Goal: Information Seeking & Learning: Check status

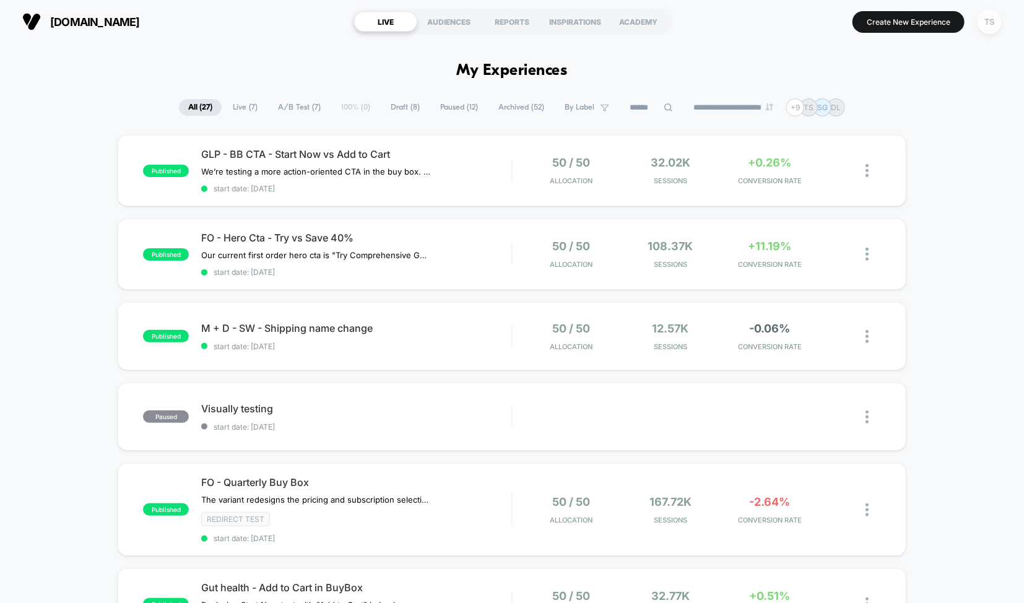
click at [986, 22] on div "TS" at bounding box center [990, 22] width 24 height 24
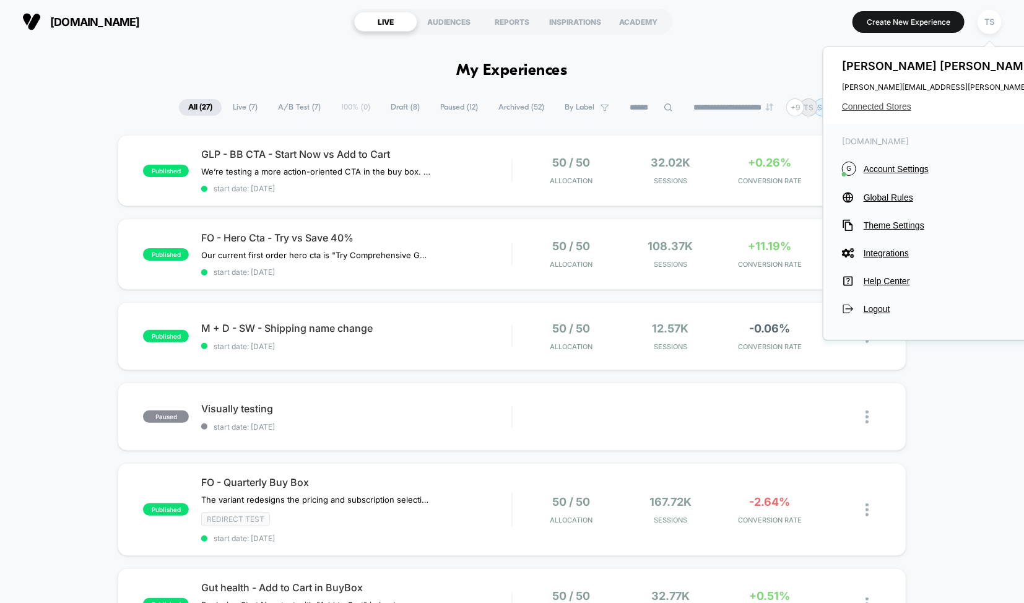
click at [870, 108] on span "Connected Stores" at bounding box center [965, 107] width 246 height 10
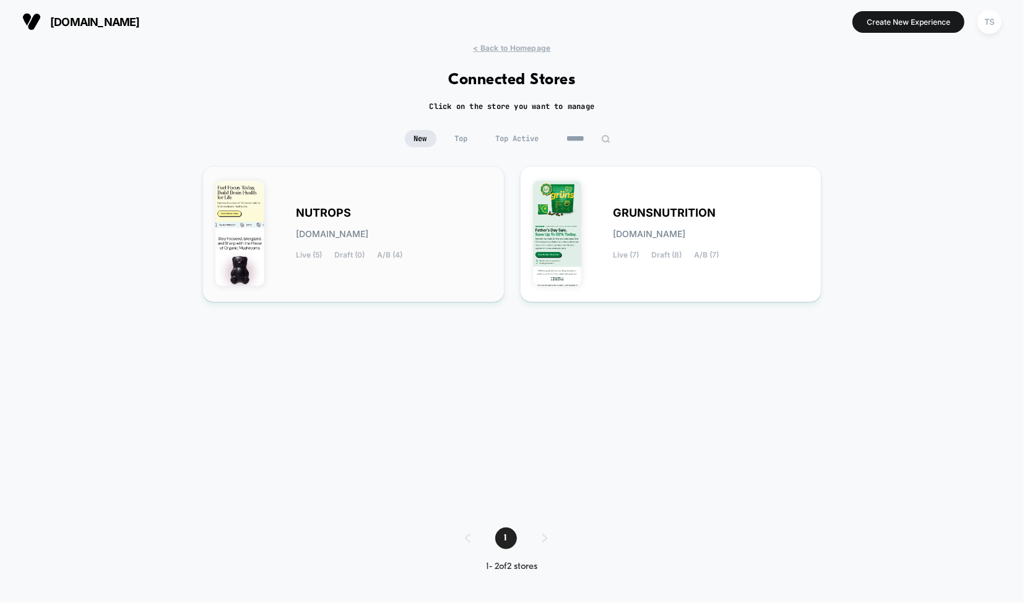
click at [363, 225] on div "NUTROPS [DOMAIN_NAME] Live (5) Draft (0) A/B (4)" at bounding box center [394, 234] width 196 height 51
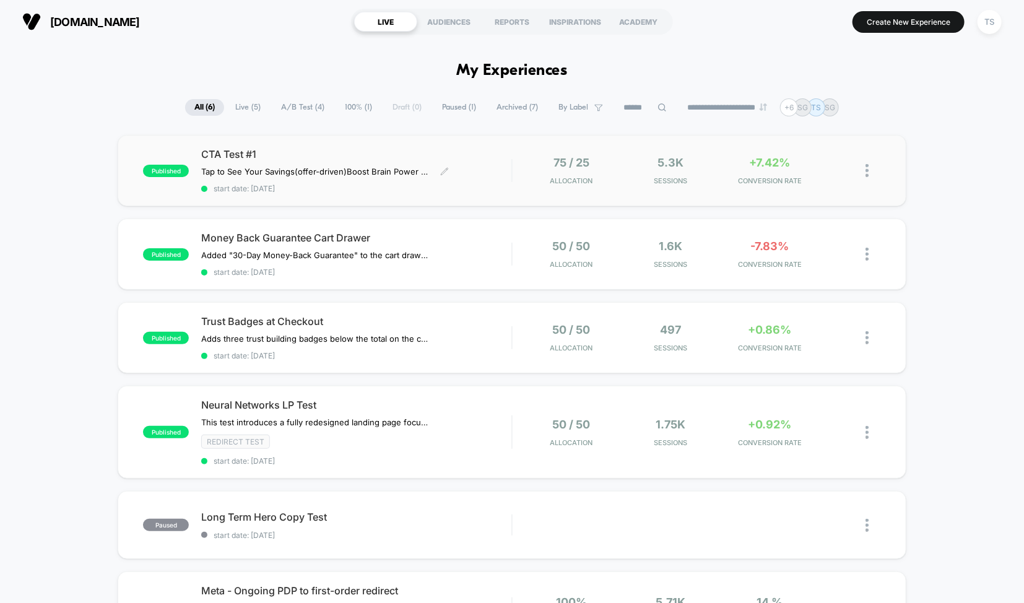
click at [474, 165] on div "CTA Test #1 Tap to See Your Savings (offer-driven) Boost Brain Power Without th…" at bounding box center [356, 170] width 310 height 45
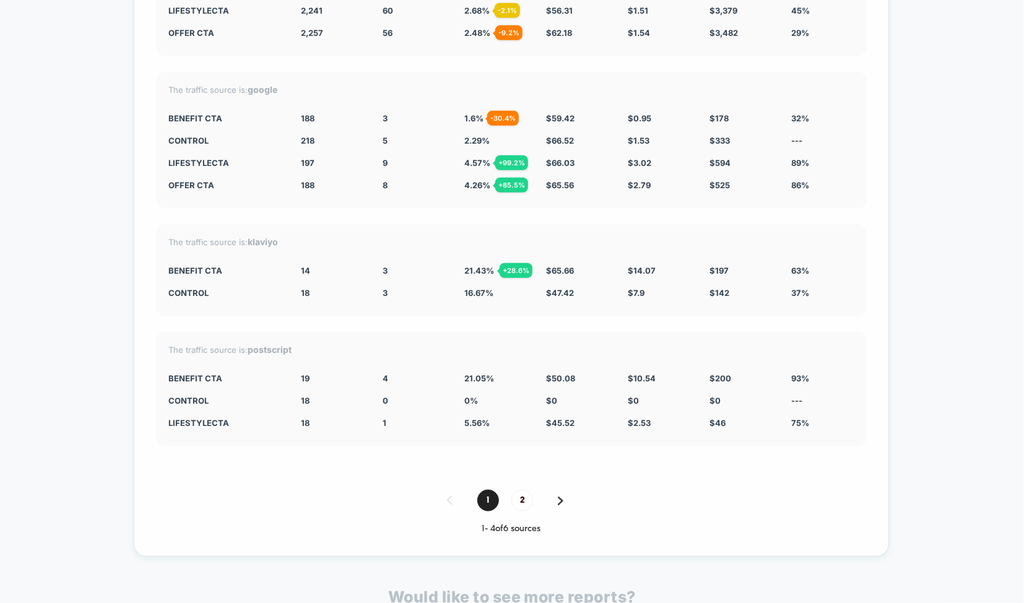
scroll to position [2627, 0]
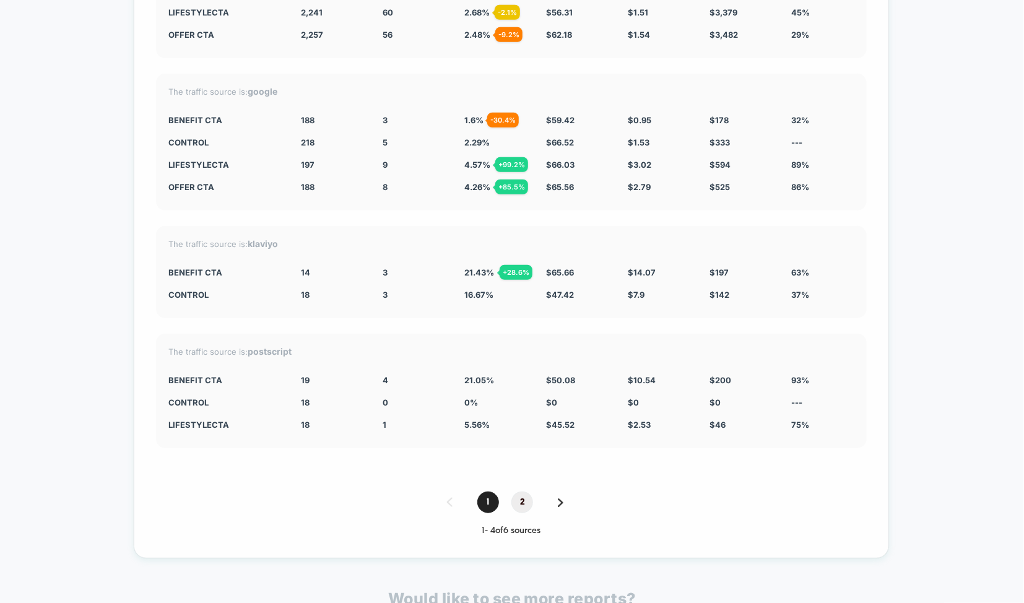
click at [523, 497] on span "2" at bounding box center [522, 503] width 22 height 22
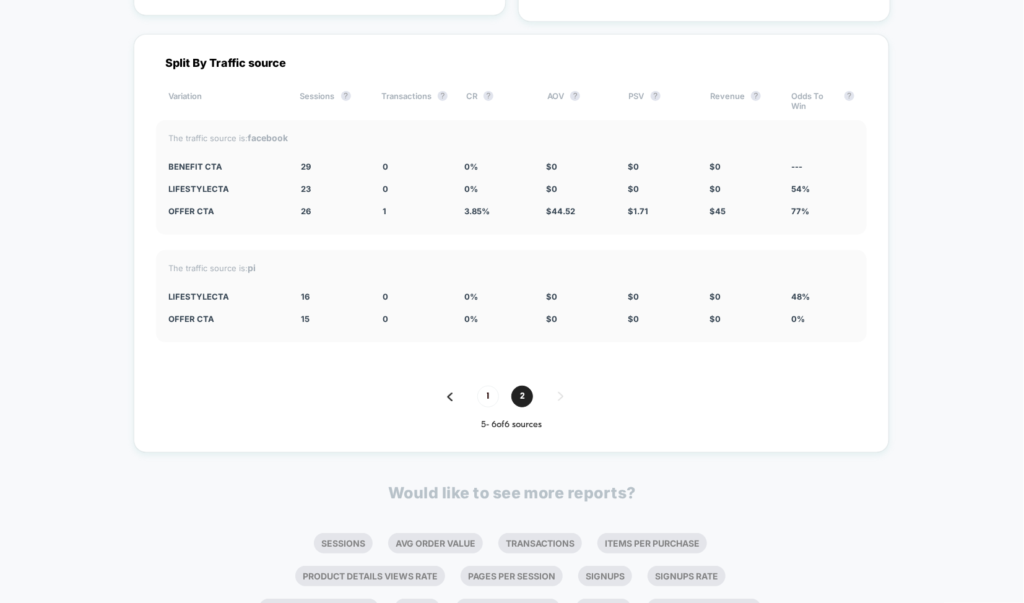
scroll to position [2425, 0]
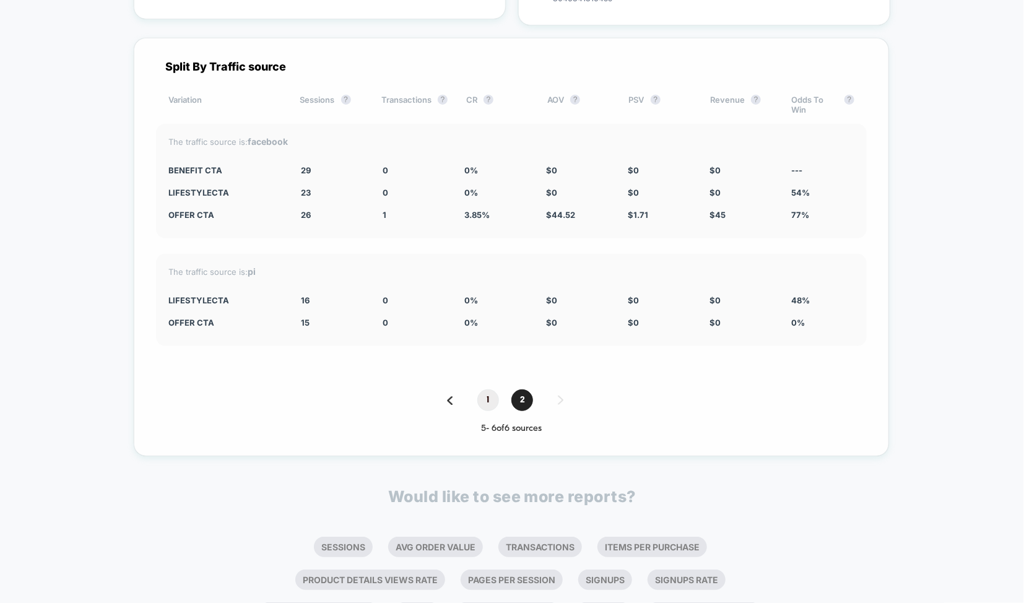
click at [483, 389] on span "1" at bounding box center [488, 400] width 22 height 22
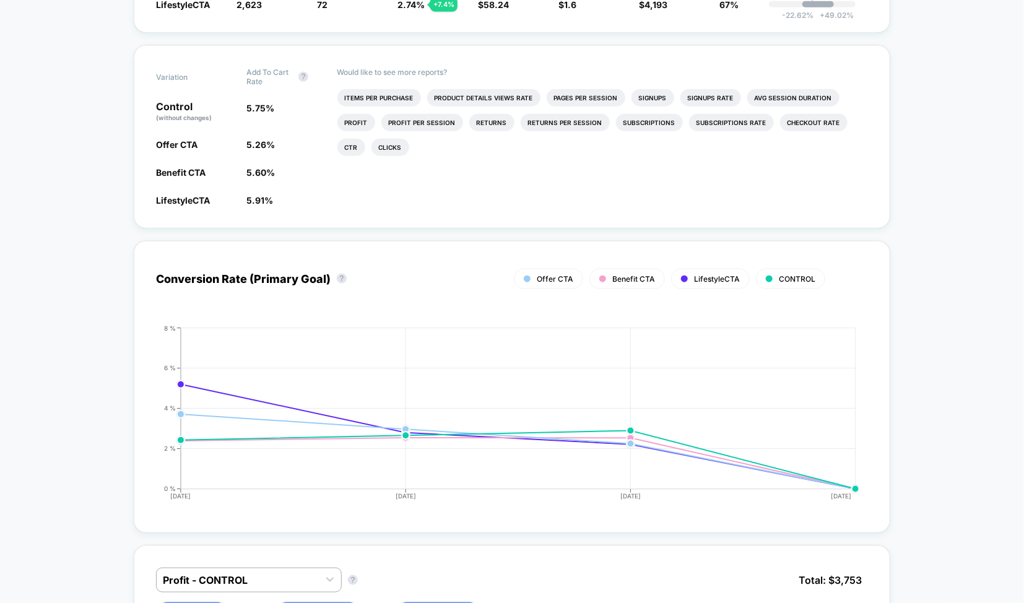
scroll to position [0, 0]
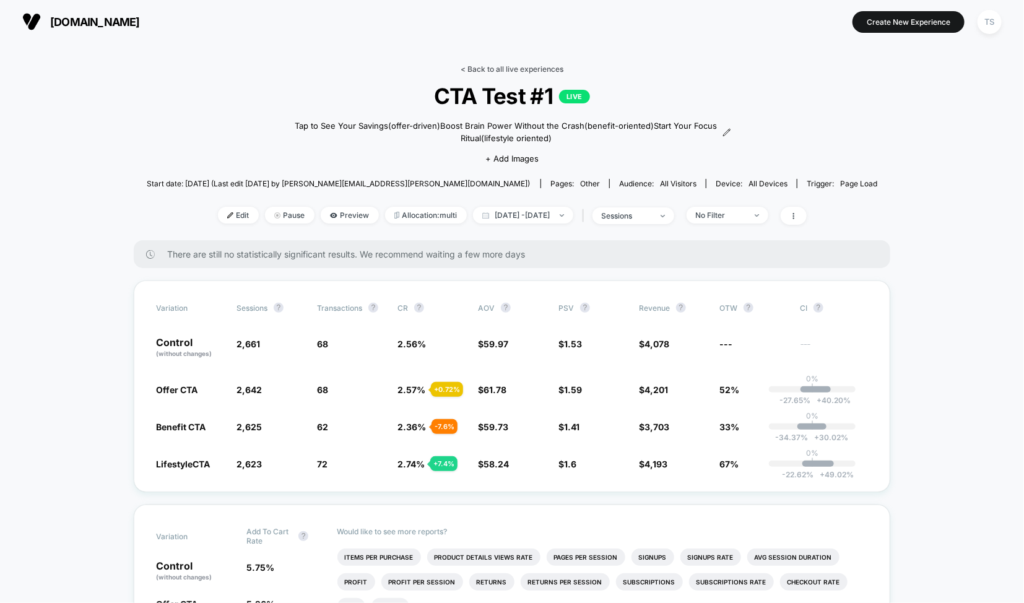
click at [486, 68] on link "< Back to all live experiences" at bounding box center [512, 68] width 103 height 9
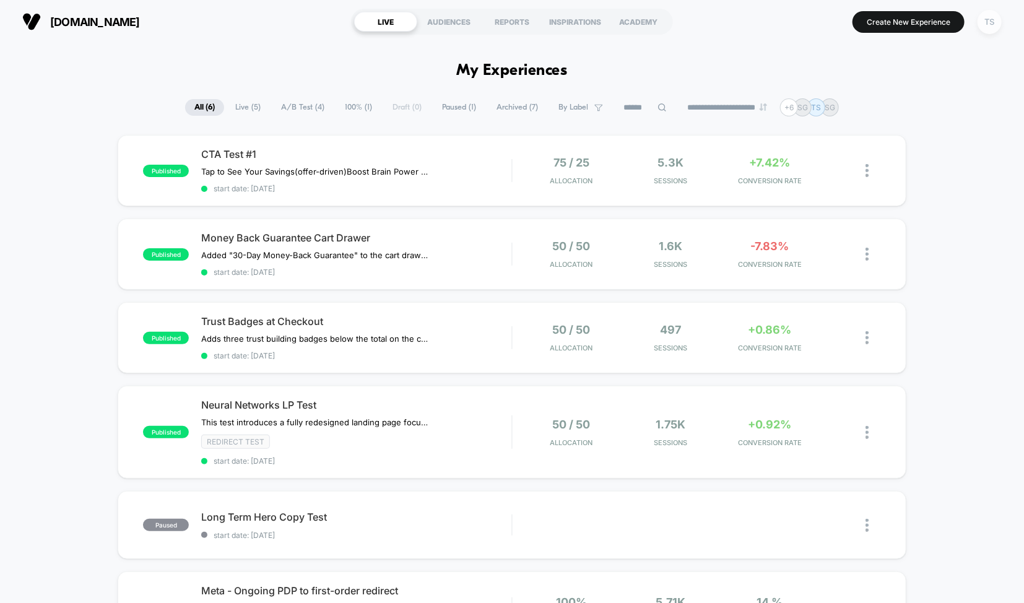
click at [986, 23] on div "TS" at bounding box center [990, 22] width 24 height 24
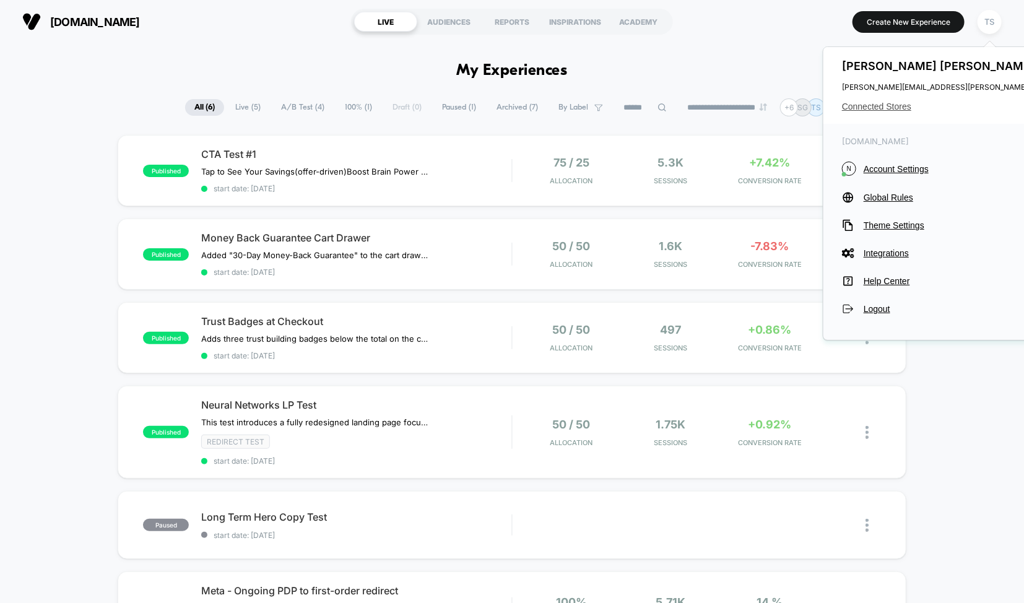
click at [878, 107] on span "Connected Stores" at bounding box center [965, 107] width 246 height 10
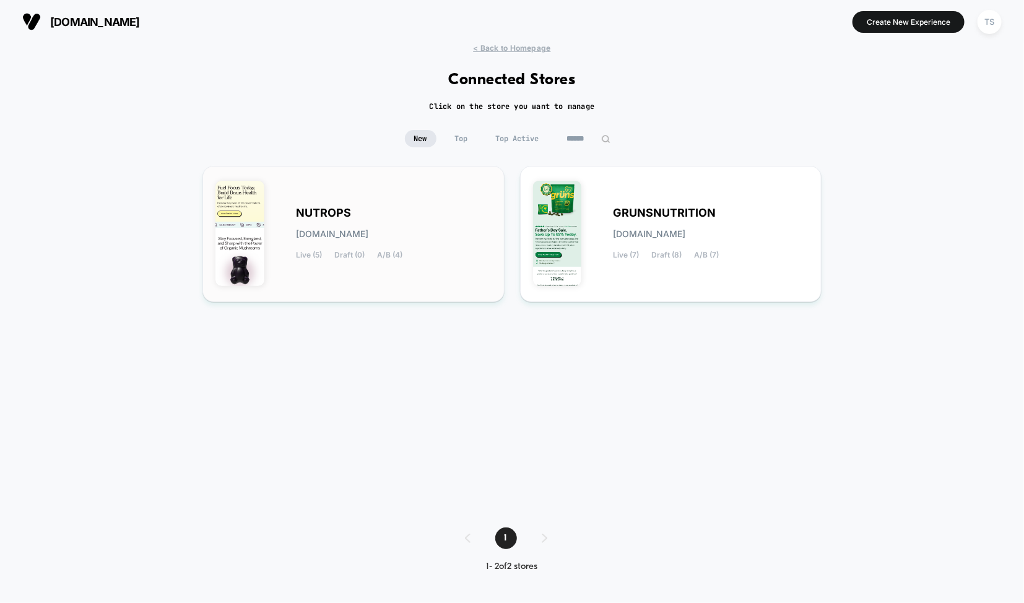
click at [422, 193] on div "NUTROPS [DOMAIN_NAME] Live (5) Draft (0) A/B (4)" at bounding box center [353, 234] width 276 height 110
click at [708, 199] on div "GRUNSNUTRITION [DOMAIN_NAME] Live (7) Draft (8) A/B (7)" at bounding box center [671, 234] width 276 height 110
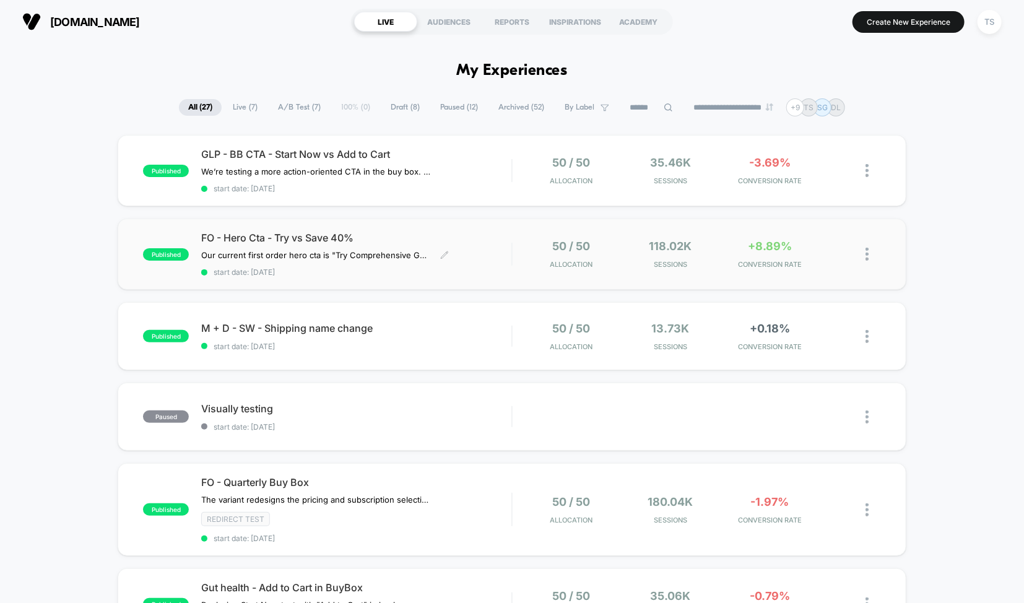
click at [482, 236] on span "FO - Hero Cta - Try vs Save 40%" at bounding box center [356, 238] width 310 height 12
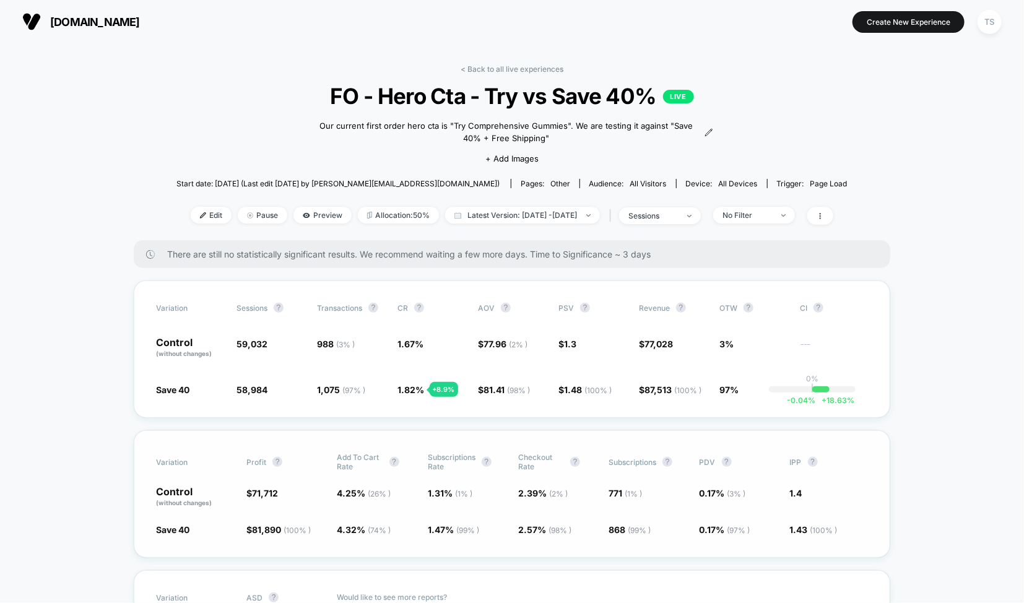
scroll to position [25, 0]
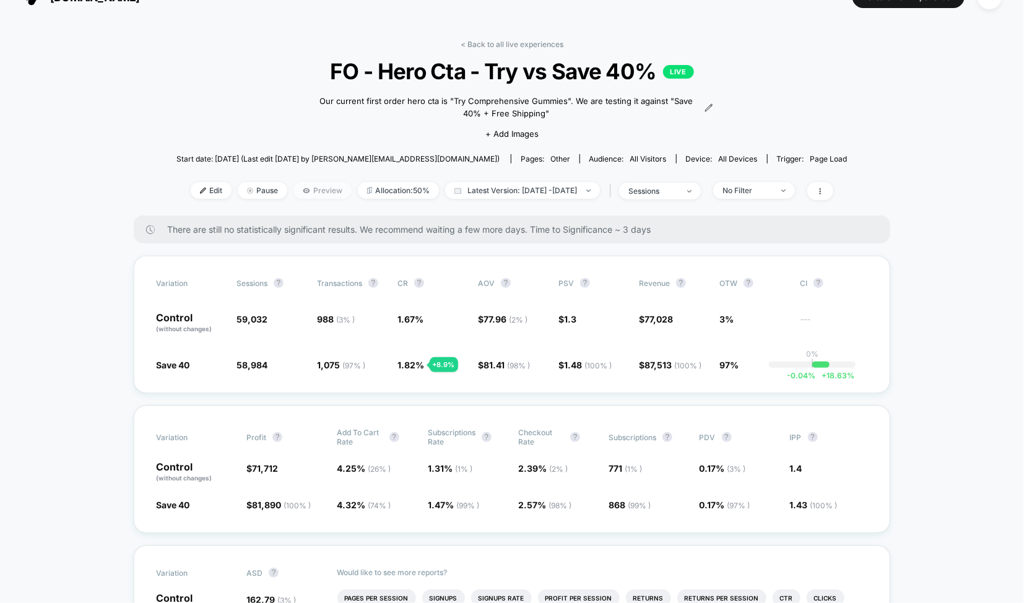
click at [295, 183] on span "Preview" at bounding box center [322, 190] width 58 height 17
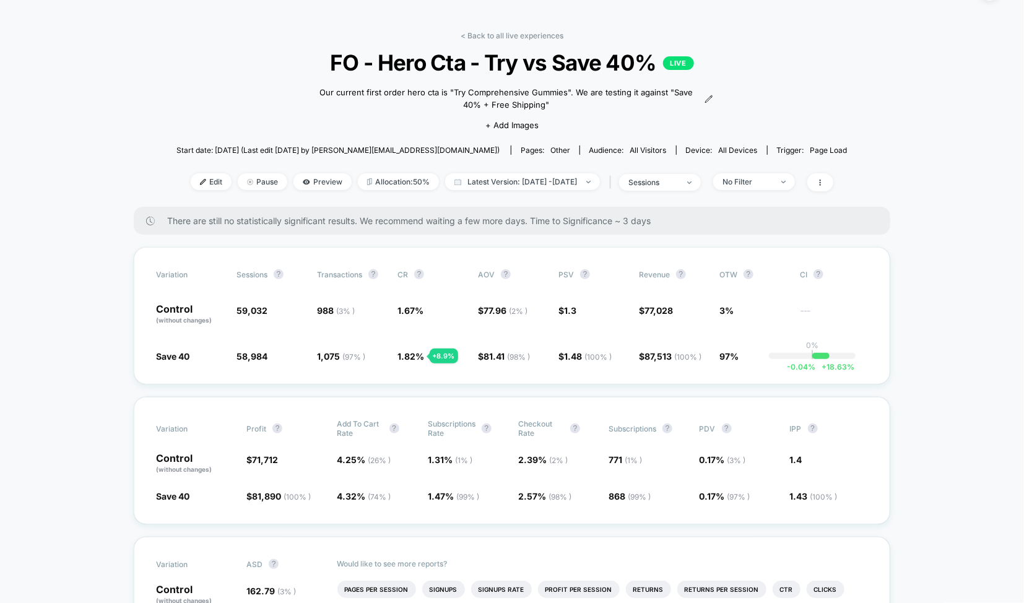
scroll to position [0, 0]
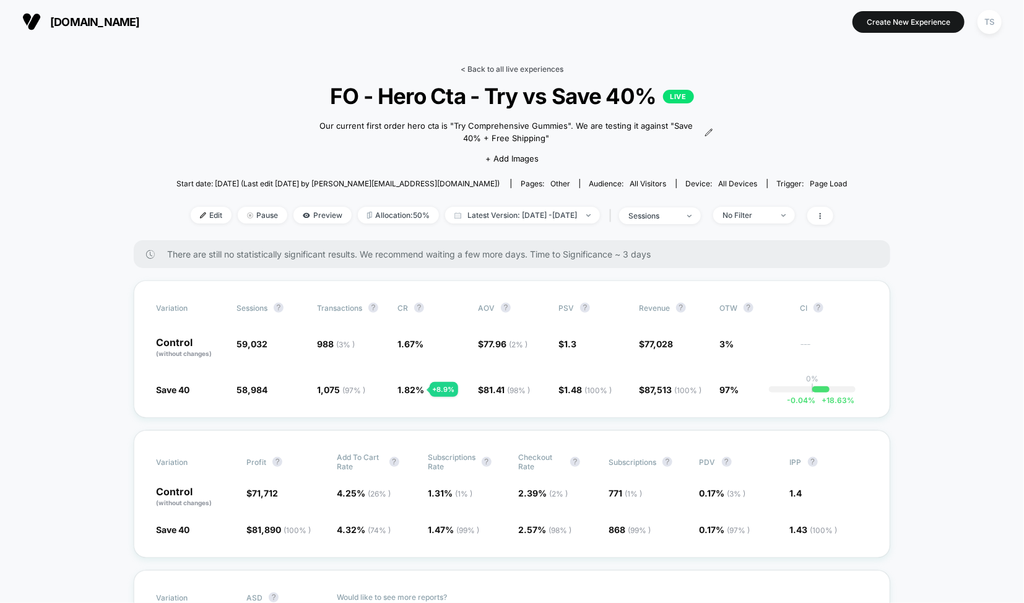
click at [504, 71] on link "< Back to all live experiences" at bounding box center [512, 68] width 103 height 9
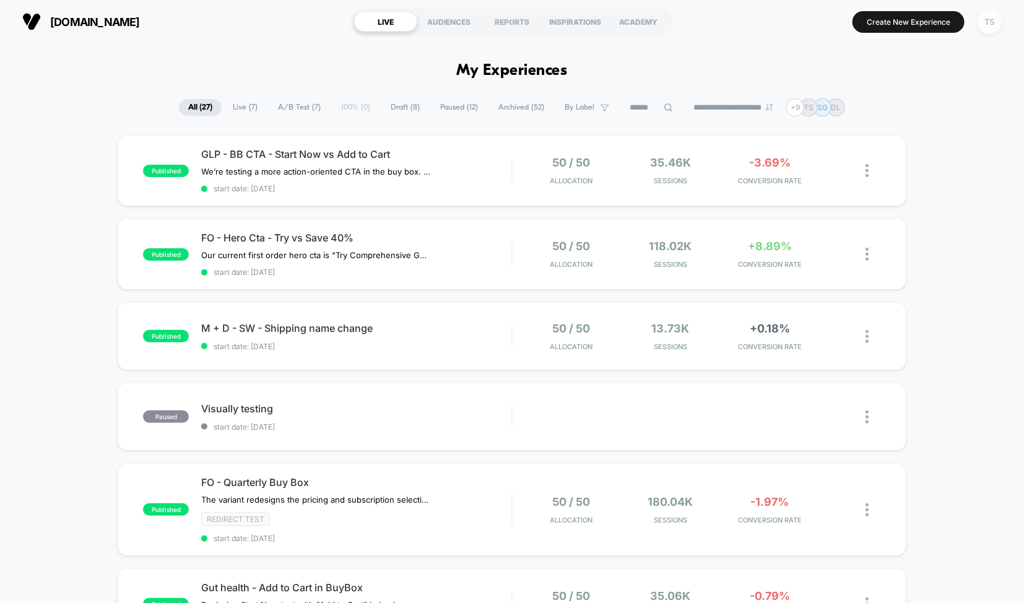
click at [991, 21] on div "TS" at bounding box center [990, 22] width 24 height 24
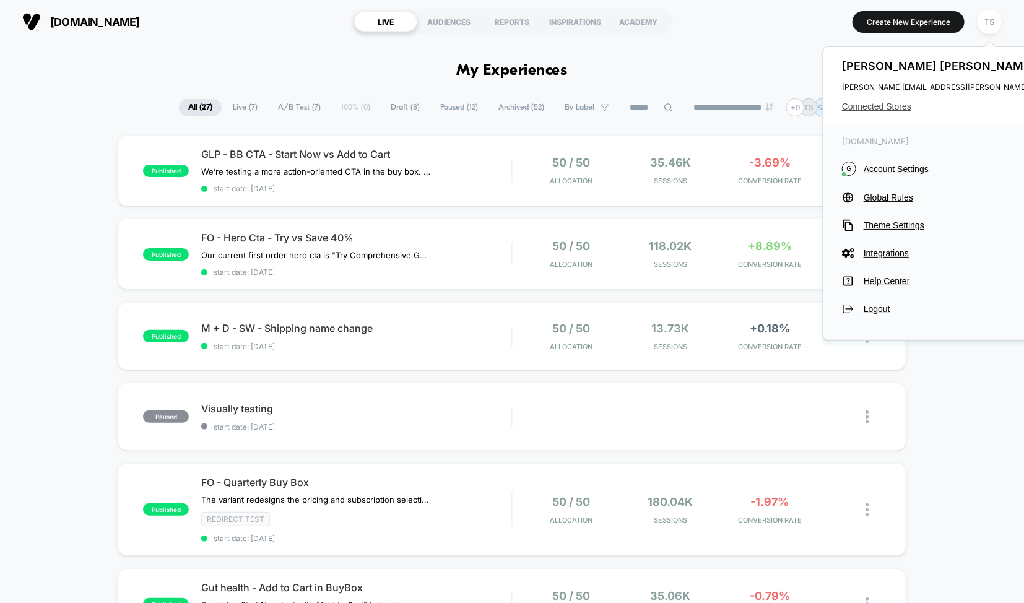
click at [895, 103] on span "Connected Stores" at bounding box center [965, 107] width 246 height 10
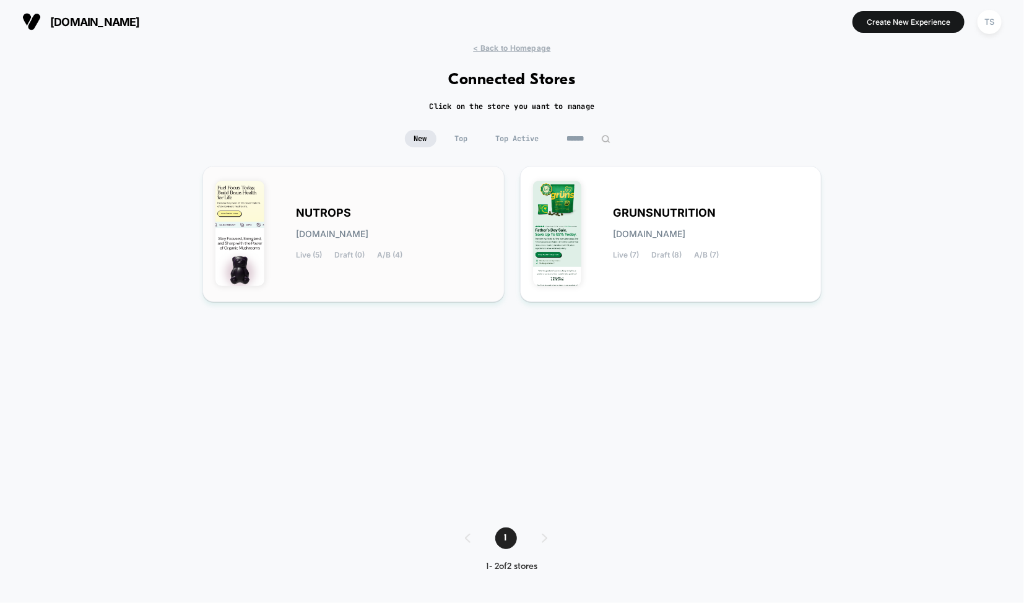
click at [383, 181] on div "NUTROPS [DOMAIN_NAME] Live (5) Draft (0) A/B (4)" at bounding box center [353, 234] width 276 height 110
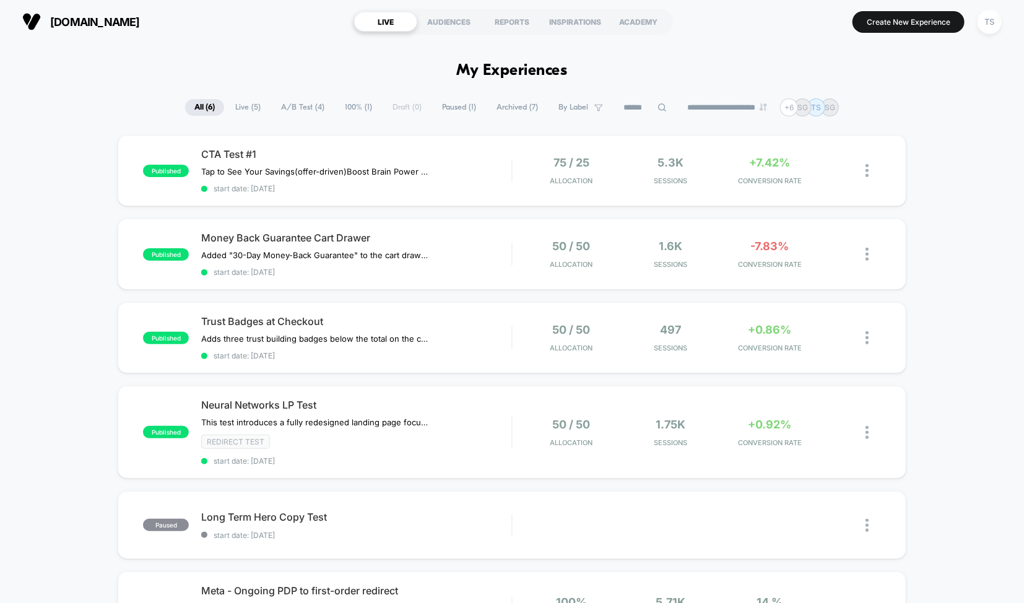
scroll to position [30, 0]
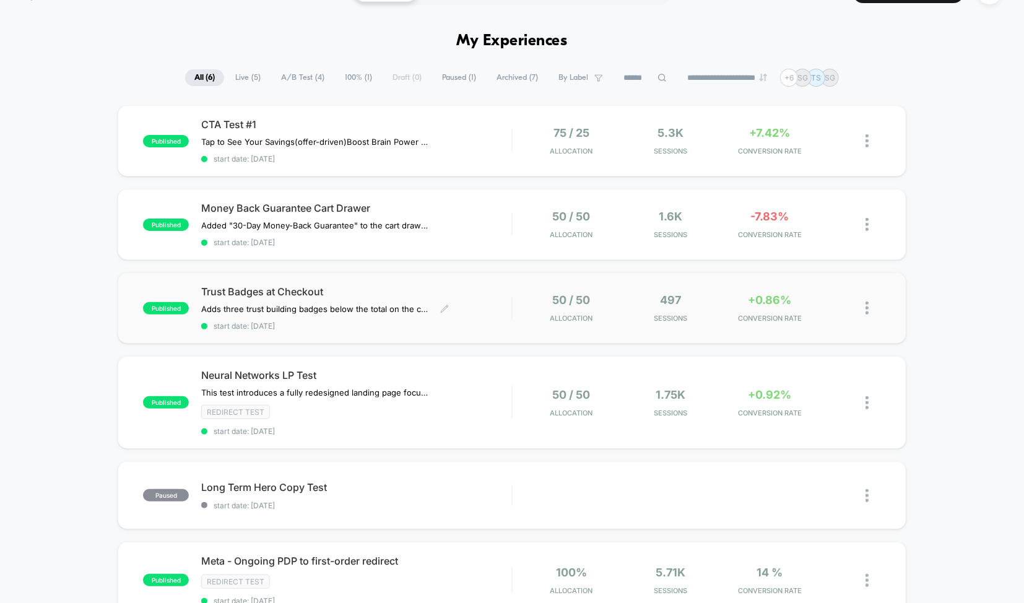
click at [399, 288] on span "Trust Badges at Checkout" at bounding box center [356, 291] width 310 height 12
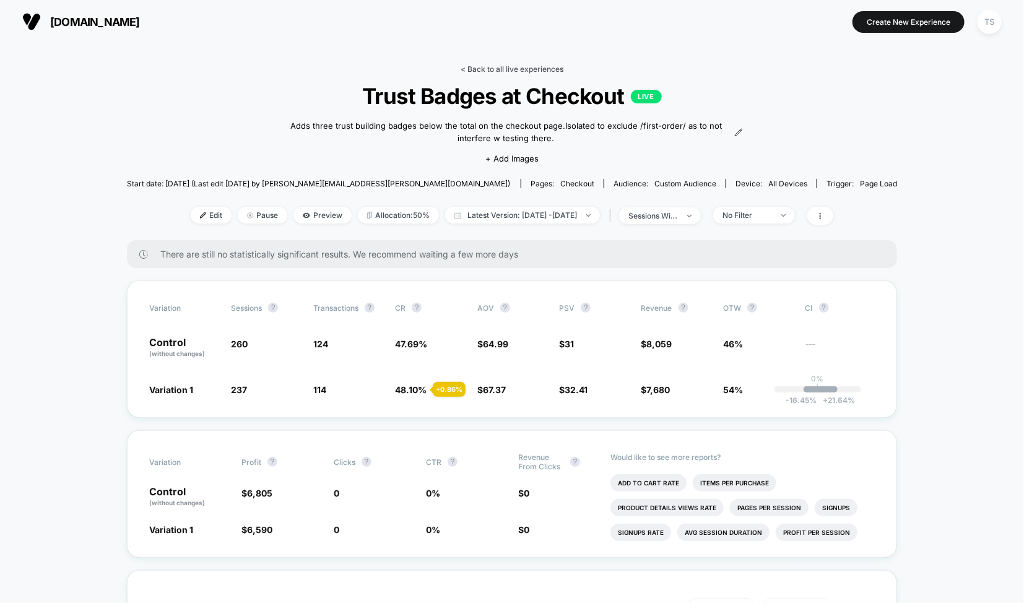
click at [479, 70] on link "< Back to all live experiences" at bounding box center [512, 68] width 103 height 9
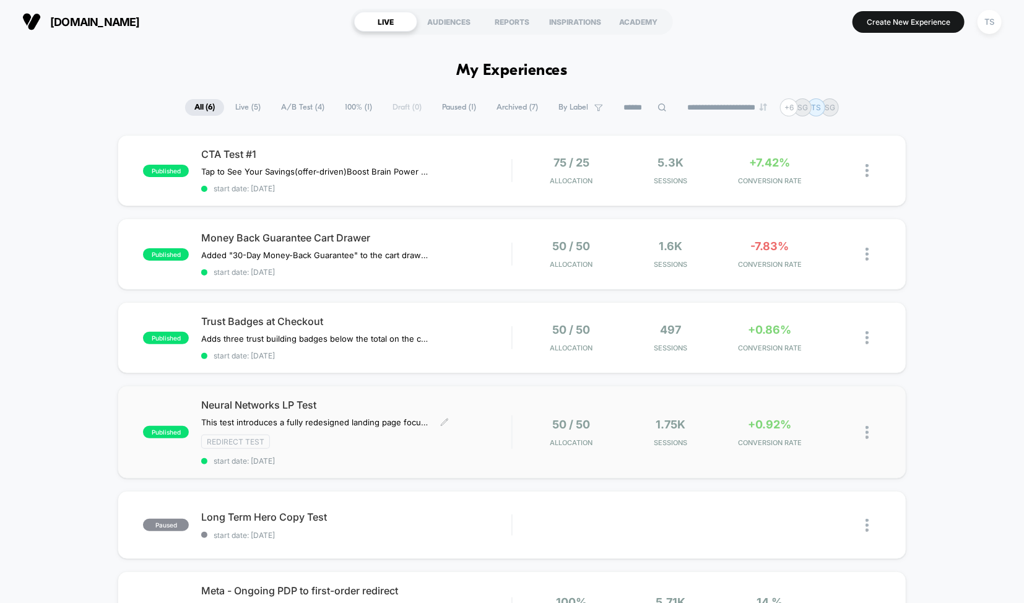
click at [350, 403] on span "Neural Networks LP Test" at bounding box center [356, 405] width 310 height 12
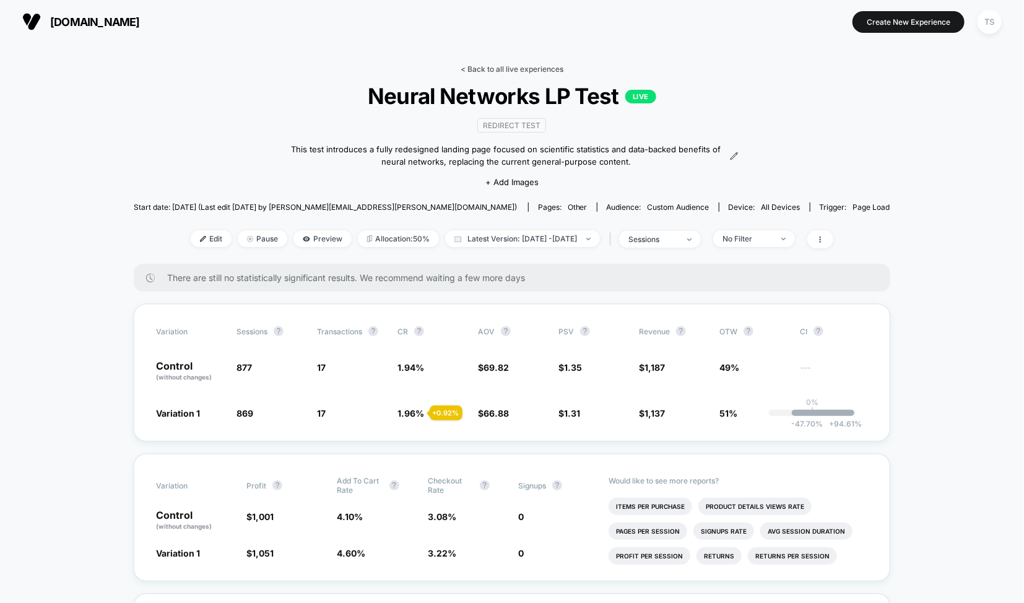
click at [487, 67] on link "< Back to all live experiences" at bounding box center [512, 68] width 103 height 9
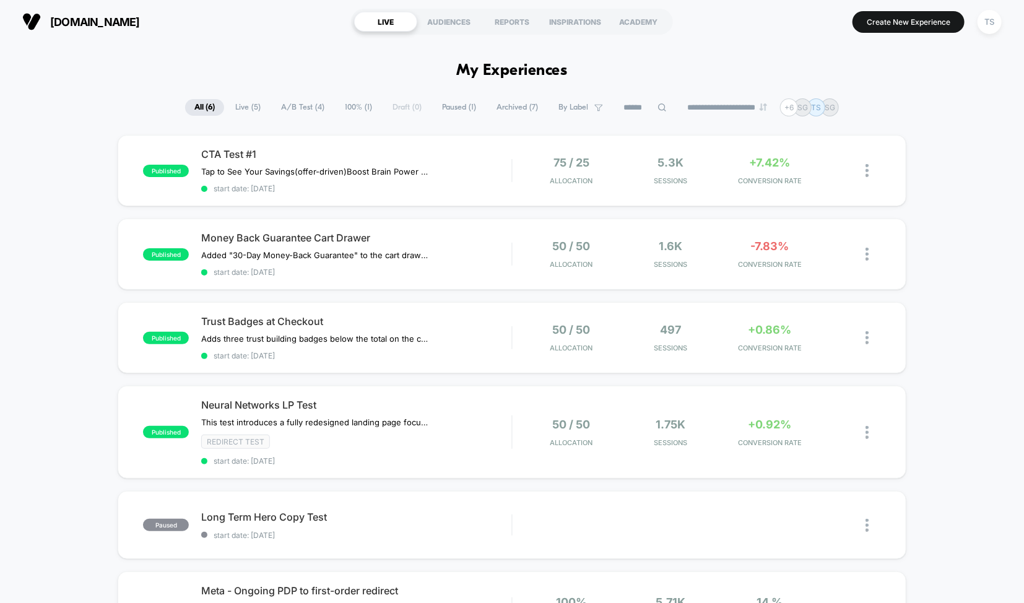
click at [99, 144] on div "published CTA Test #1 Tap to See Your Savings (offer-driven) Boost Brain Power …" at bounding box center [512, 422] width 1024 height 575
